Goal: Task Accomplishment & Management: Manage account settings

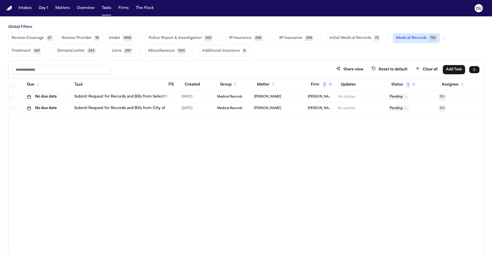
click at [149, 99] on link "Submit Request for Records and Bills from Select Physical Therapy – [GEOGRAPHIC…" at bounding box center [179, 96] width 210 height 5
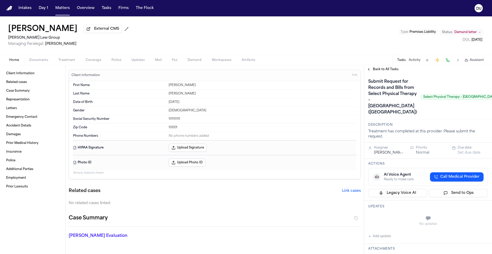
click at [97, 31] on span "External CMS" at bounding box center [106, 28] width 25 height 5
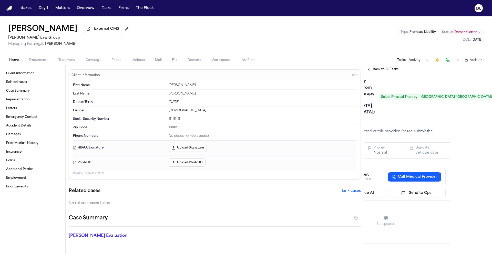
click at [479, 126] on div "**********" at bounding box center [428, 163] width 128 height 181
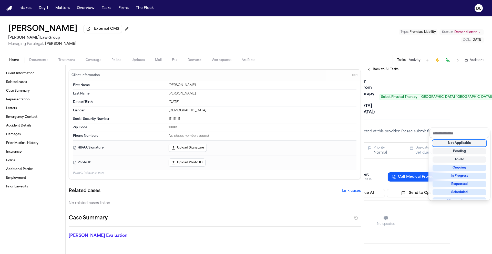
click at [469, 144] on div "Not Applicable" at bounding box center [459, 143] width 54 height 6
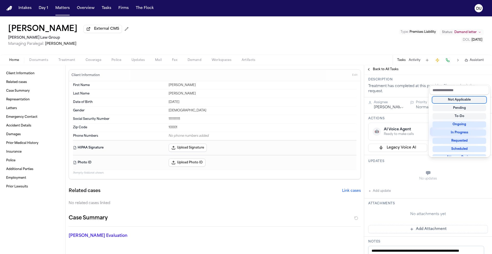
scroll to position [42, 0]
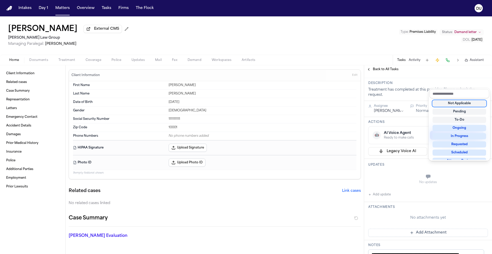
click at [413, 75] on div "Submit Request for Records and Bills from Select Physical Therapy – [GEOGRAPHIC…" at bounding box center [428, 55] width 120 height 39
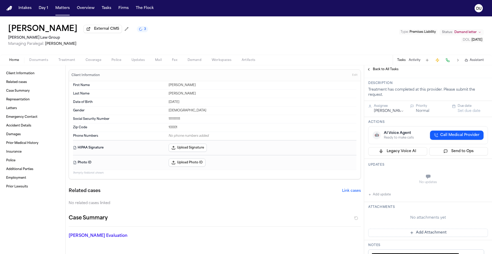
scroll to position [42, 42]
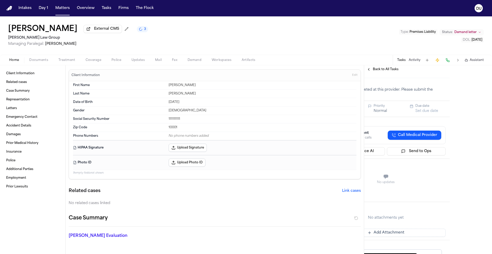
click at [374, 71] on span "Back to All Tasks" at bounding box center [386, 69] width 26 height 4
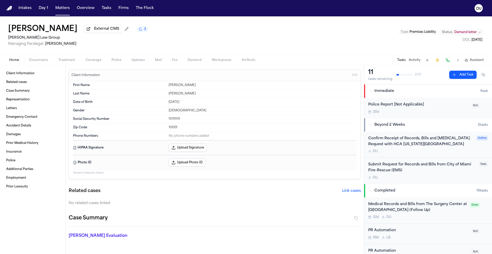
click at [409, 140] on div "Confirm Receipt of Records, Bills and [MEDICAL_DATA] Request with HCA [US_STATE…" at bounding box center [420, 142] width 105 height 12
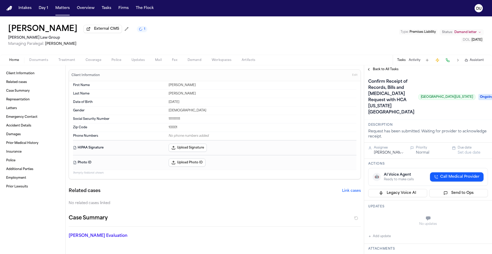
click at [478, 96] on span "Ongoing" at bounding box center [488, 97] width 20 height 6
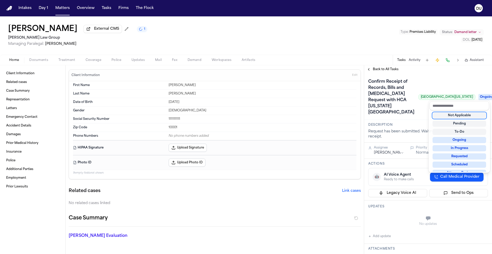
click at [467, 115] on div "Not Applicable" at bounding box center [459, 115] width 54 height 6
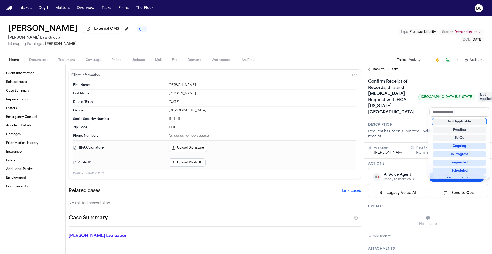
click at [451, 82] on div "Confirm Receipt of Records, Bills and [MEDICAL_DATA] Request with HCA [US_STATE…" at bounding box center [428, 97] width 120 height 39
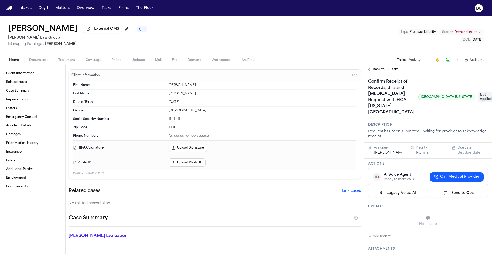
click at [383, 70] on span "Back to All Tasks" at bounding box center [386, 69] width 26 height 4
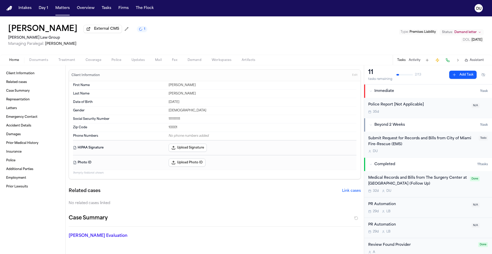
click at [431, 141] on div "Submit Request for Records and Bills from City of Miami Fire-Rescue (EMS)" at bounding box center [421, 142] width 107 height 12
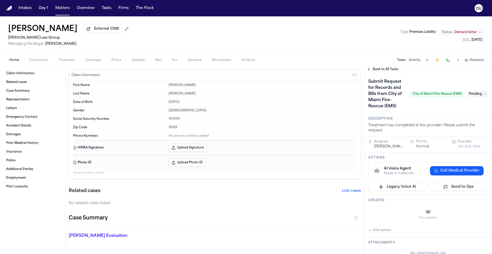
click at [11, 10] on img "Home" at bounding box center [9, 8] width 6 height 5
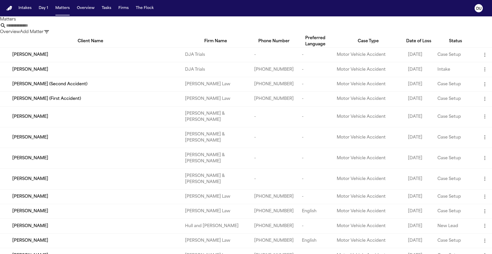
click at [47, 29] on input "text" at bounding box center [26, 26] width 41 height 6
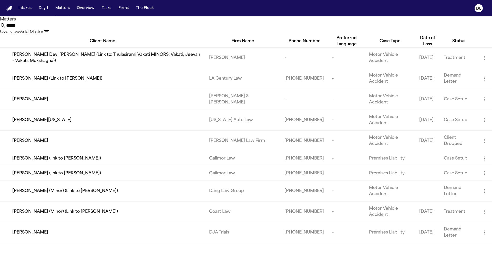
type input "******"
click at [190, 123] on div "[PERSON_NAME][US_STATE]" at bounding box center [106, 120] width 188 height 6
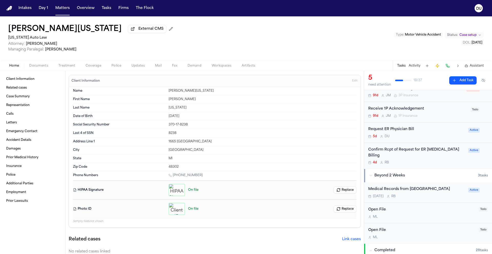
scroll to position [112, 0]
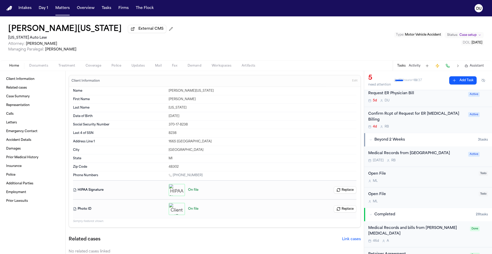
click at [431, 146] on div "Medical Records from [GEOGRAPHIC_DATA] [DATE] R B Active" at bounding box center [428, 156] width 128 height 20
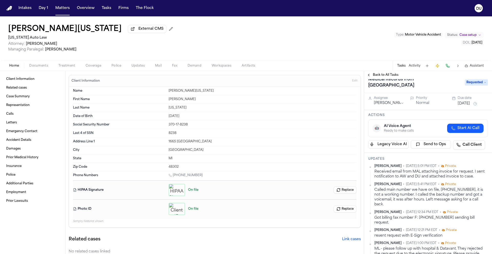
scroll to position [181, 0]
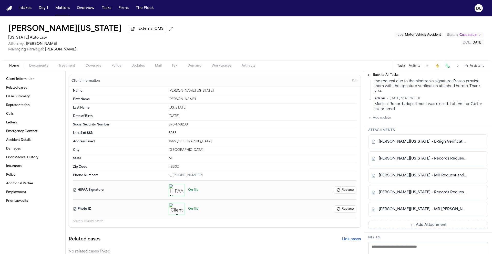
click at [431, 221] on button "Add Attachment" at bounding box center [428, 225] width 120 height 8
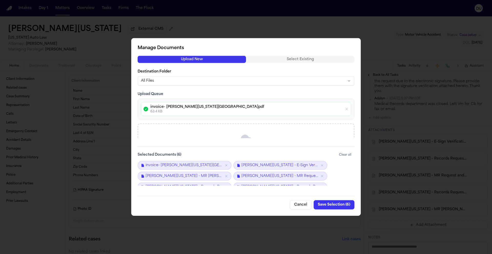
click at [342, 206] on button "Save Selection ( 6 )" at bounding box center [333, 204] width 41 height 9
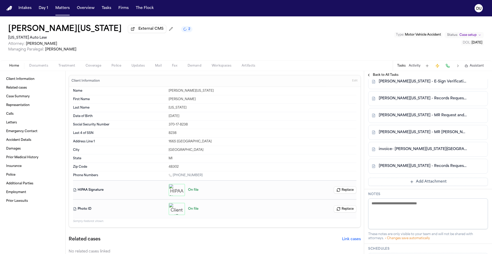
scroll to position [218, 0]
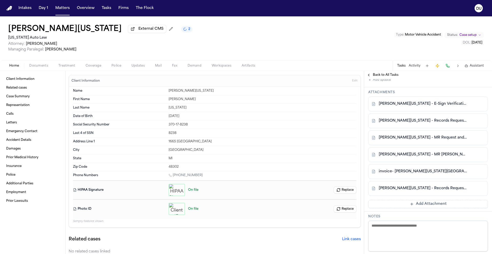
click at [411, 169] on link "invoice- [PERSON_NAME][US_STATE][GEOGRAPHIC_DATA]pdf" at bounding box center [422, 171] width 88 height 5
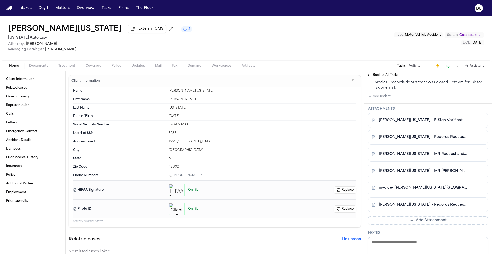
scroll to position [177, 0]
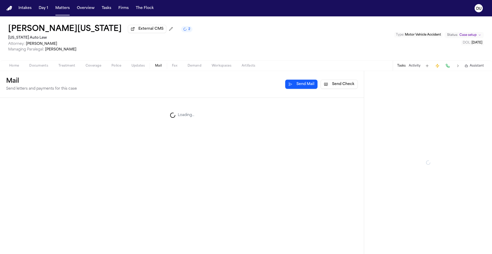
click at [156, 68] on span "Mail" at bounding box center [158, 66] width 7 height 4
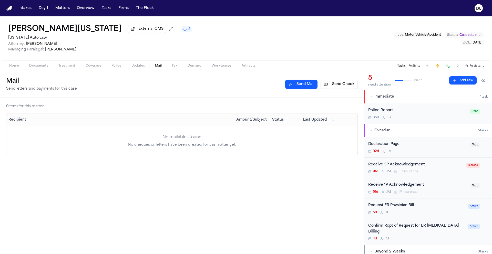
click at [341, 87] on button "Send Check" at bounding box center [338, 84] width 37 height 9
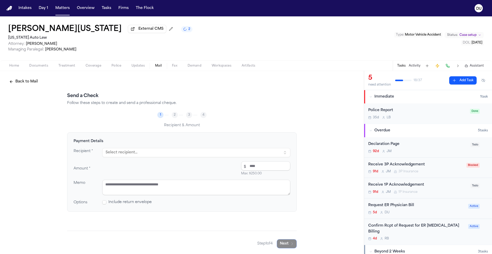
click at [177, 151] on button "Select recipient..." at bounding box center [196, 152] width 188 height 9
type input "*"
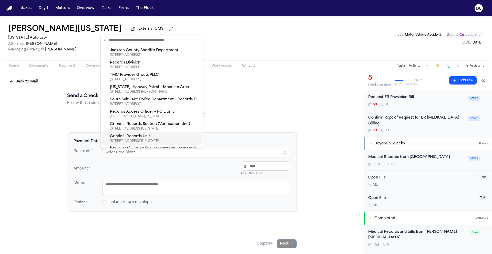
scroll to position [108, 0]
click at [11, 12] on nav "Intakes Day 1 Matters Overview Tasks Firms The Flock DU" at bounding box center [246, 8] width 492 height 16
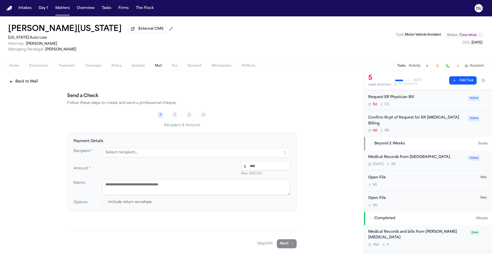
click at [10, 9] on img "Home" at bounding box center [9, 8] width 6 height 5
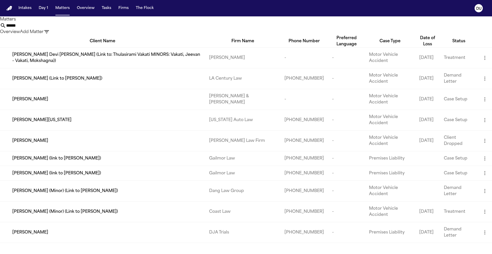
drag, startPoint x: 297, startPoint y: 31, endPoint x: 256, endPoint y: 30, distance: 40.2
click at [256, 30] on div "****** Overview Add Matter" at bounding box center [246, 29] width 492 height 13
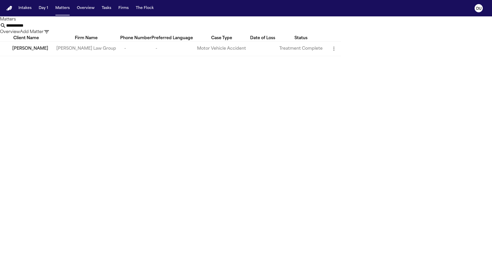
type input "**********"
click at [46, 56] on td "[PERSON_NAME]" at bounding box center [26, 48] width 52 height 15
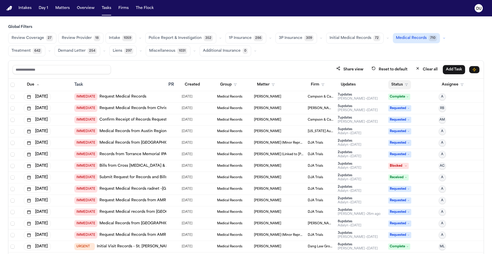
click at [397, 86] on button "Status" at bounding box center [399, 84] width 23 height 9
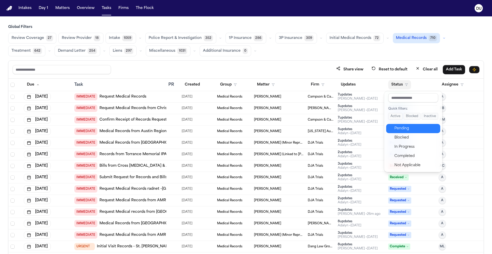
click at [405, 128] on div "Pending" at bounding box center [415, 128] width 43 height 6
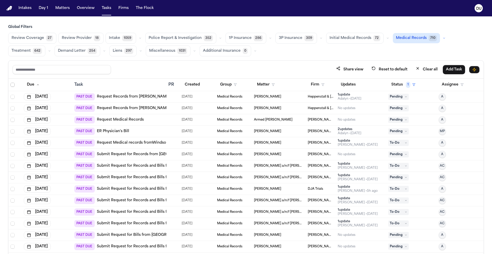
click at [13, 85] on span "Select all" at bounding box center [12, 85] width 4 height 4
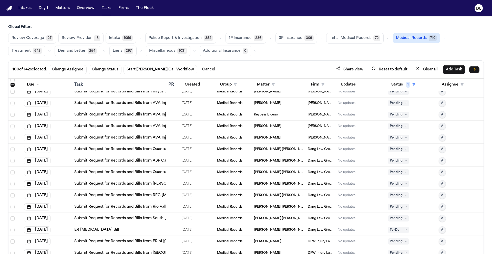
scroll to position [1211, 0]
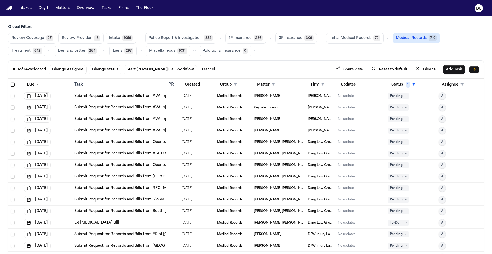
click at [152, 143] on link "Submit Request for Records and Bills from Quantum Physical Therapy & Chiropract…" at bounding box center [182, 142] width 217 height 5
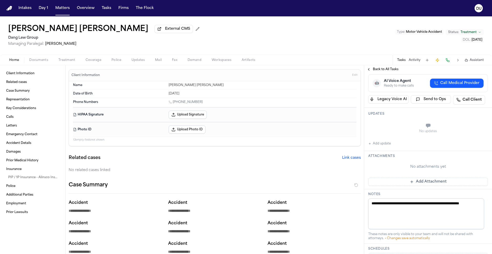
scroll to position [141, 0]
